Goal: Information Seeking & Learning: Learn about a topic

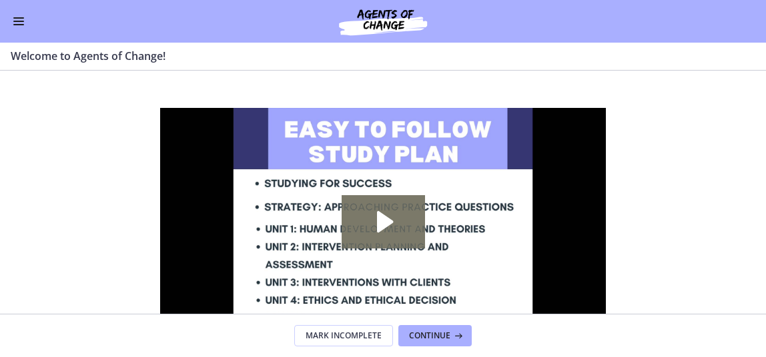
click at [17, 18] on span "Enable menu" at bounding box center [18, 17] width 11 height 1
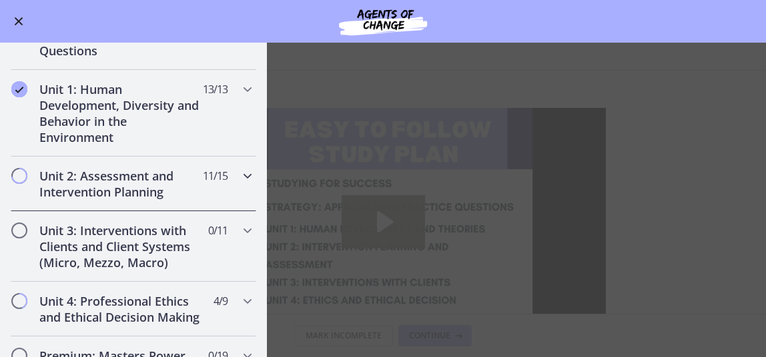
scroll to position [800, 0]
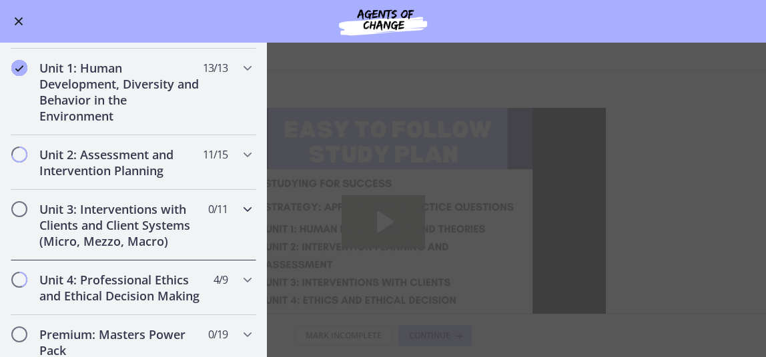
click at [239, 206] on icon "Chapters" at bounding box center [247, 209] width 16 height 16
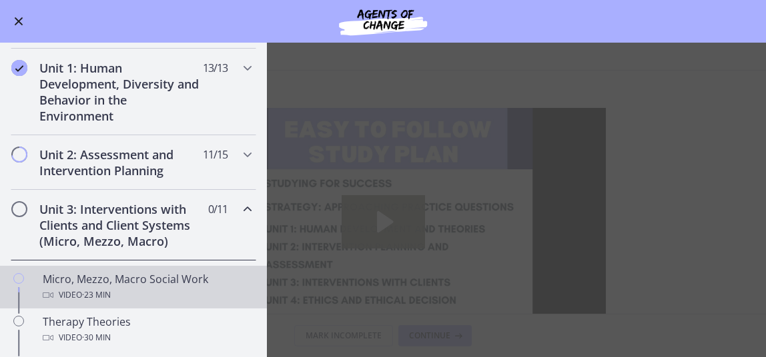
scroll to position [339, 0]
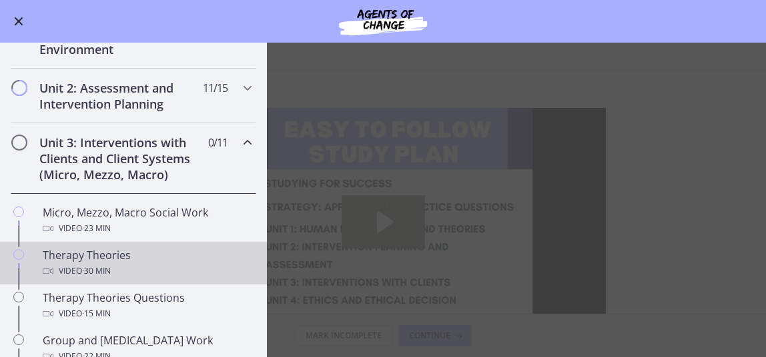
click at [119, 258] on div "Therapy Theories Video · 30 min" at bounding box center [147, 263] width 208 height 32
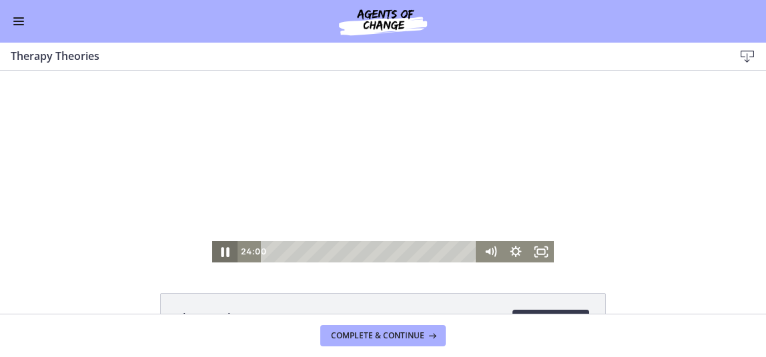
click at [220, 251] on icon "Pause" at bounding box center [224, 251] width 31 height 25
click at [223, 247] on icon "Play Video" at bounding box center [225, 251] width 25 height 21
click at [222, 251] on icon "Pause" at bounding box center [225, 252] width 8 height 10
click at [223, 251] on icon "Play Video" at bounding box center [226, 251] width 7 height 9
click at [221, 251] on icon "Pause" at bounding box center [225, 252] width 8 height 10
